Goal: Task Accomplishment & Management: Manage account settings

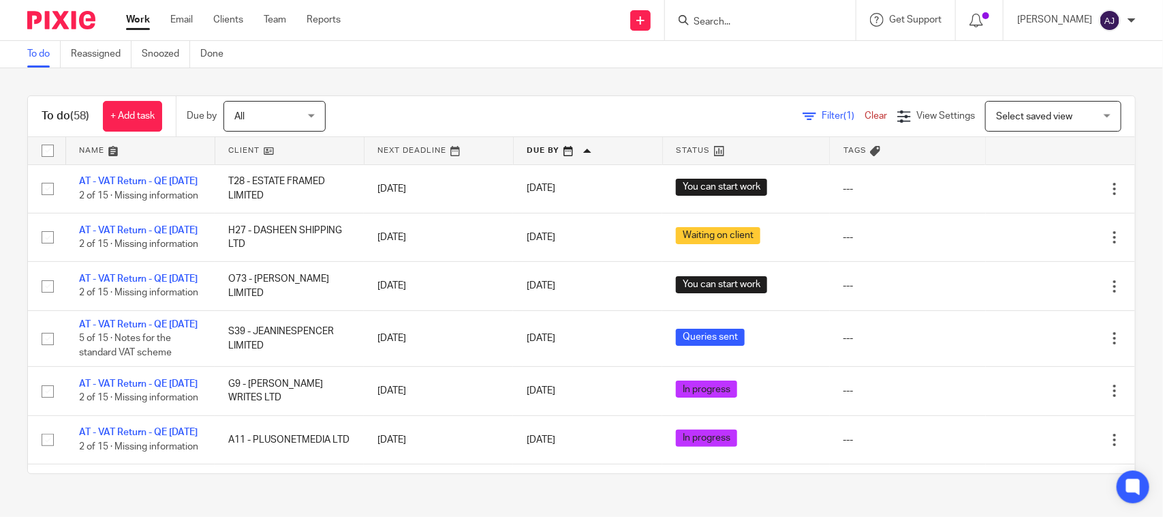
click at [395, 78] on div "To do (58) + Add task Due by All All [DATE] [DATE] This week Next week This mon…" at bounding box center [581, 284] width 1163 height 433
click at [397, 73] on div "To do (58) + Add task Due by All All [DATE] [DATE] This week Next week This mon…" at bounding box center [581, 284] width 1163 height 433
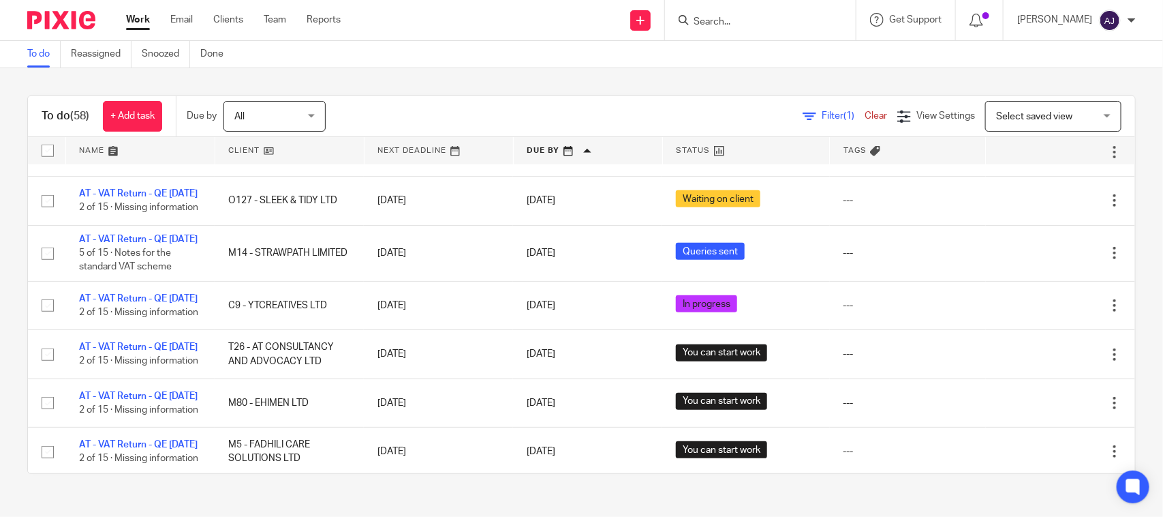
scroll to position [341, 0]
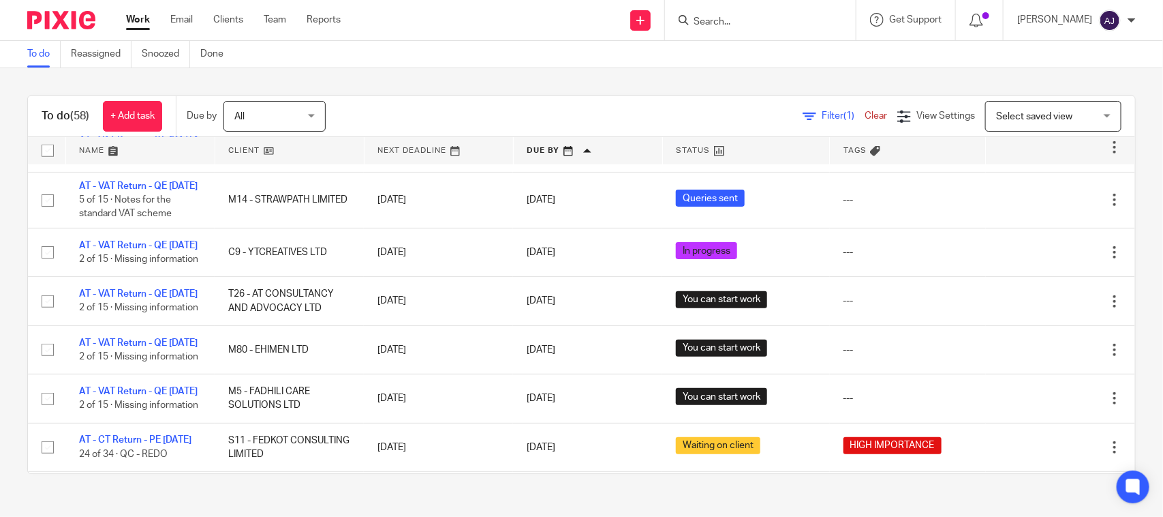
click at [642, 93] on div "To do (58) + Add task Due by All All [DATE] [DATE] This week Next week This mon…" at bounding box center [581, 284] width 1163 height 433
click at [559, 46] on div "To do Reassigned Snoozed Done" at bounding box center [581, 54] width 1163 height 27
click at [414, 33] on div "Send new email Create task Add client Request signature Get Support Contact via…" at bounding box center [762, 20] width 802 height 40
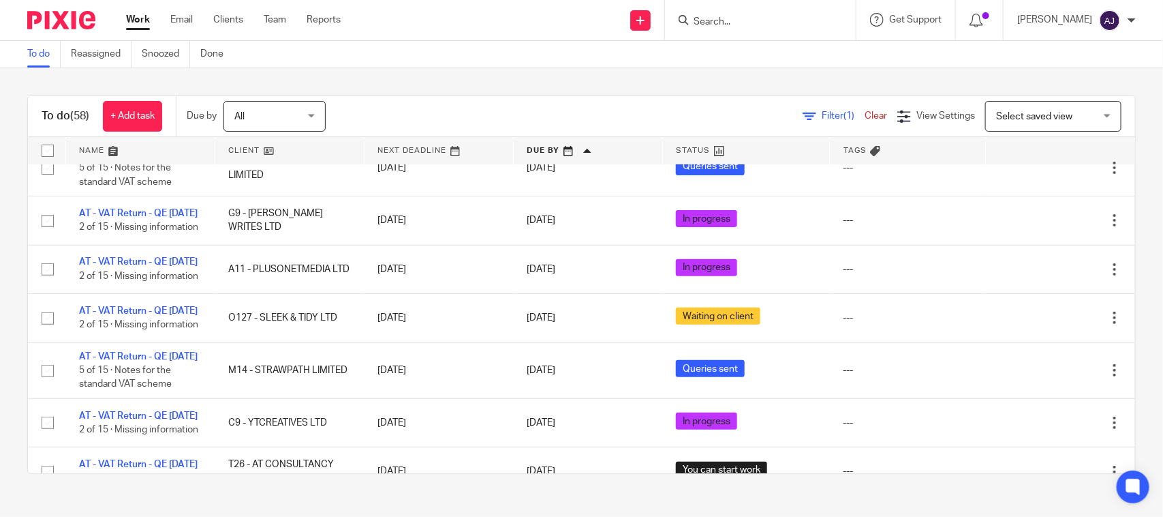
scroll to position [0, 0]
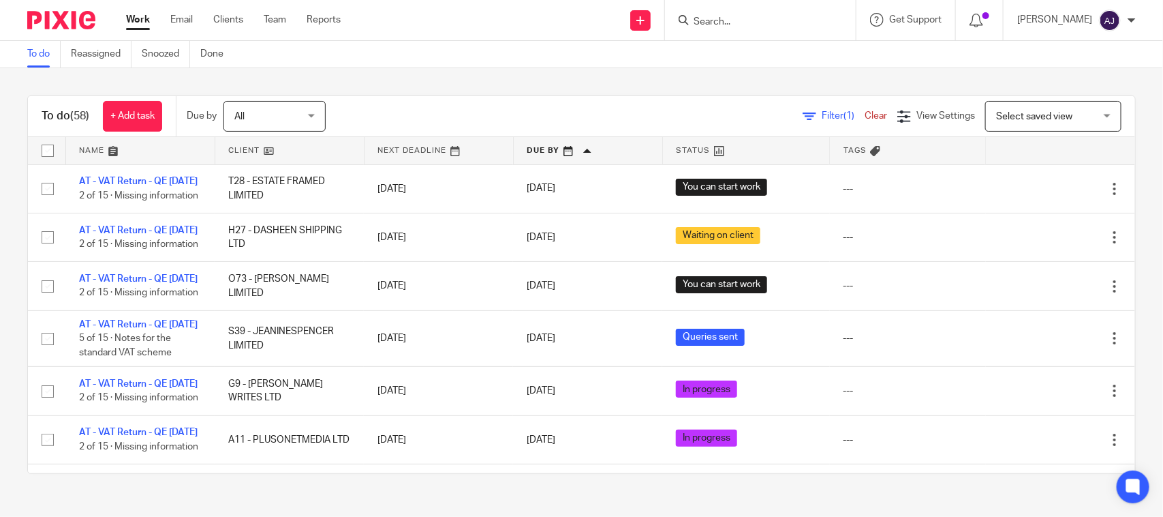
click at [506, 82] on div "To do (58) + Add task Due by All All [DATE] [DATE] This week Next week This mon…" at bounding box center [581, 284] width 1163 height 433
click at [535, 72] on div "To do (58) + Add task Due by All All [DATE] [DATE] This week Next week This mon…" at bounding box center [581, 284] width 1163 height 433
click at [533, 83] on div "To do (58) + Add task Due by All All [DATE] [DATE] This week Next week This mon…" at bounding box center [581, 284] width 1163 height 433
click at [530, 80] on div "To do (58) + Add task Due by All All [DATE] [DATE] This week Next week This mon…" at bounding box center [581, 284] width 1163 height 433
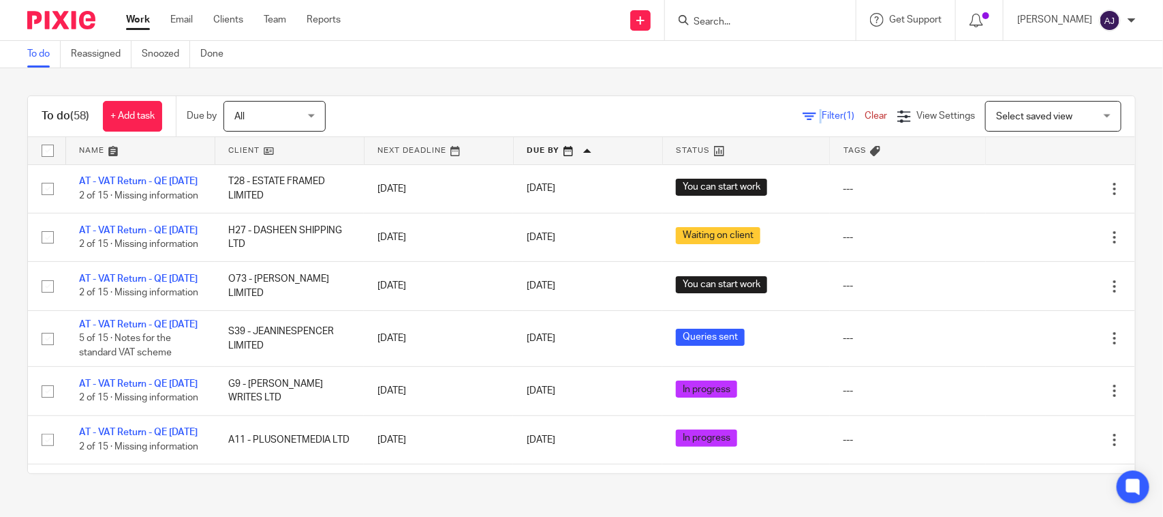
click at [530, 80] on div "To do (58) + Add task Due by All All [DATE] [DATE] This week Next week This mon…" at bounding box center [581, 284] width 1163 height 433
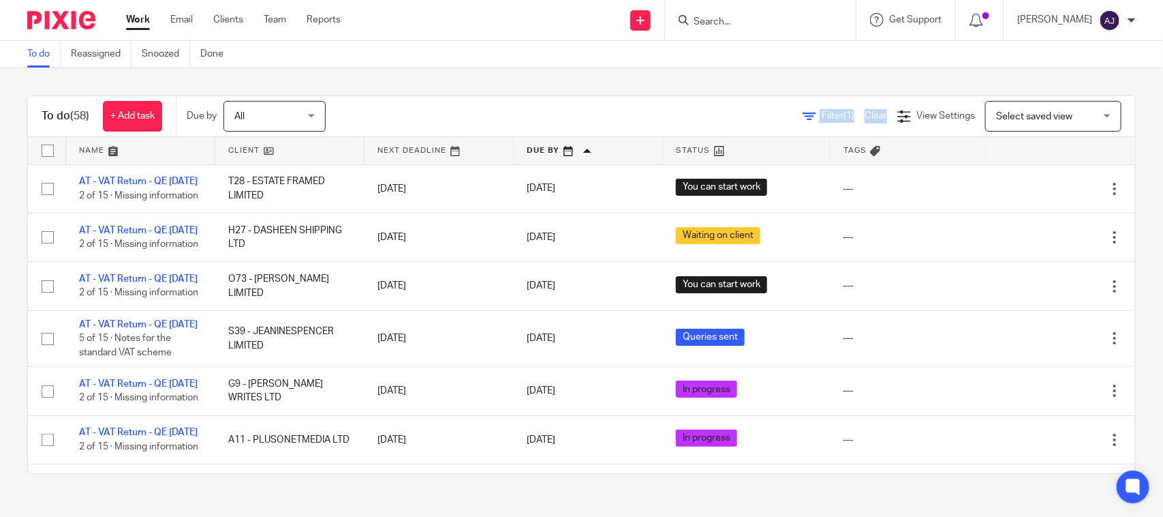
click at [528, 73] on div "To do (58) + Add task Due by All All [DATE] [DATE] This week Next week This mon…" at bounding box center [581, 284] width 1163 height 433
click at [529, 65] on div "To do Reassigned Snoozed Done" at bounding box center [581, 54] width 1163 height 27
drag, startPoint x: 608, startPoint y: 66, endPoint x: 607, endPoint y: 82, distance: 15.7
click at [607, 82] on main "To do Reassigned Snoozed Done To do (58) + Add task Due by All All [DATE] [DATE…" at bounding box center [581, 258] width 1163 height 517
click at [607, 82] on div "To do (58) + Add task Due by All All [DATE] [DATE] This week Next week This mon…" at bounding box center [581, 284] width 1163 height 433
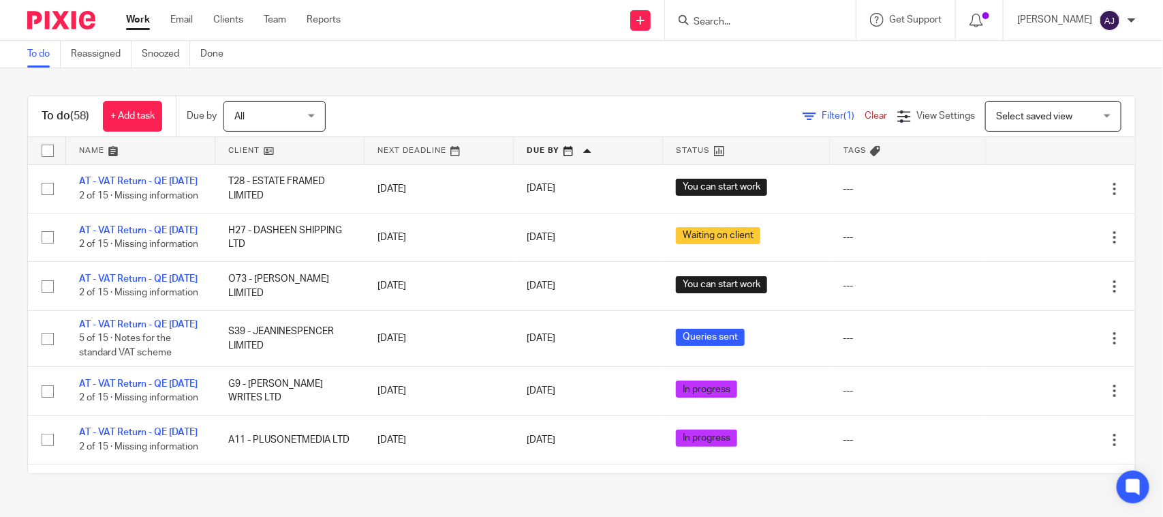
click at [492, 93] on div "To do (58) + Add task Due by All All [DATE] [DATE] This week Next week This mon…" at bounding box center [581, 284] width 1163 height 433
click at [491, 96] on div "To do (58) + Add task Due by All All [DATE] [DATE] This week Next week This mon…" at bounding box center [582, 116] width 1108 height 41
click at [528, 43] on div "To do Reassigned Snoozed Done" at bounding box center [581, 54] width 1163 height 27
click at [540, 68] on div "To do (58) + Add task Due by All All [DATE] [DATE] This week Next week This mon…" at bounding box center [581, 284] width 1163 height 433
click at [562, 93] on div "To do (58) + Add task Due by All All [DATE] [DATE] This week Next week This mon…" at bounding box center [581, 284] width 1163 height 433
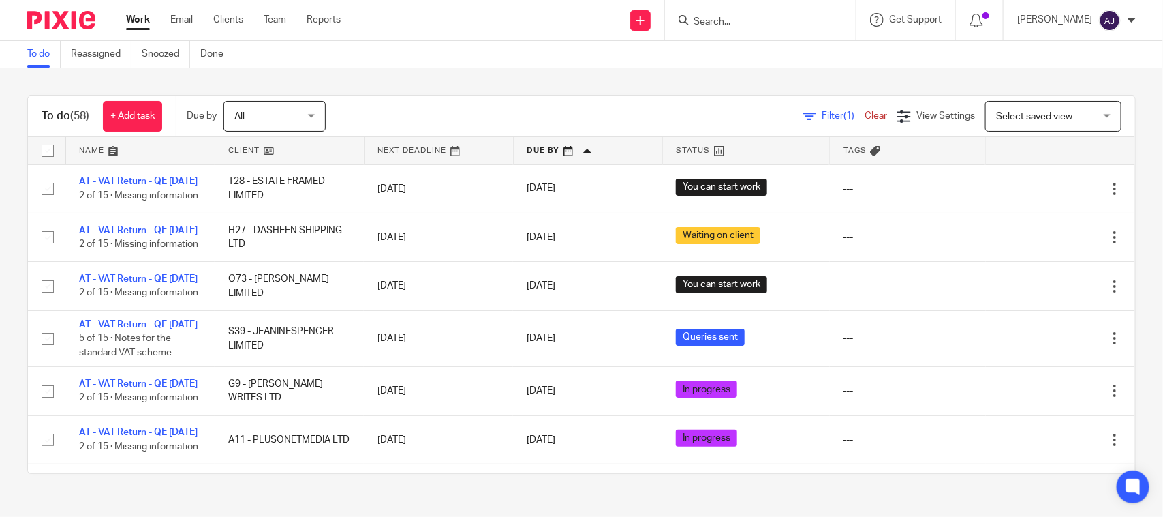
click at [568, 94] on div "To do (58) + Add task Due by All All [DATE] [DATE] This week Next week This mon…" at bounding box center [581, 284] width 1163 height 433
click at [436, 80] on div "To do (58) + Add task Due by All All [DATE] [DATE] This week Next week This mon…" at bounding box center [581, 284] width 1163 height 433
click at [440, 76] on div "To do (58) + Add task Due by All All [DATE] [DATE] This week Next week This mon…" at bounding box center [581, 284] width 1163 height 433
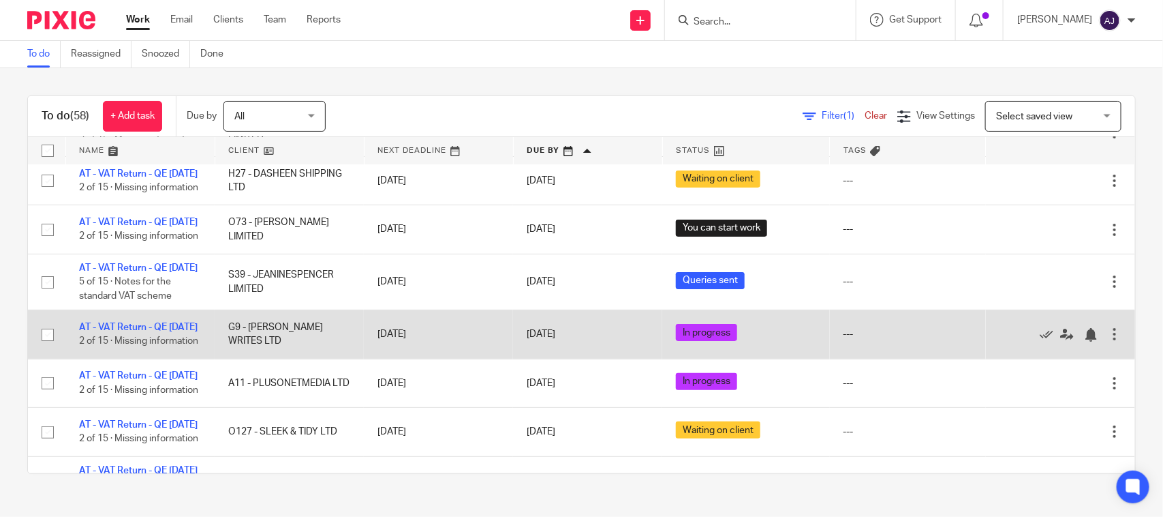
scroll to position [85, 0]
